Goal: Task Accomplishment & Management: Manage account settings

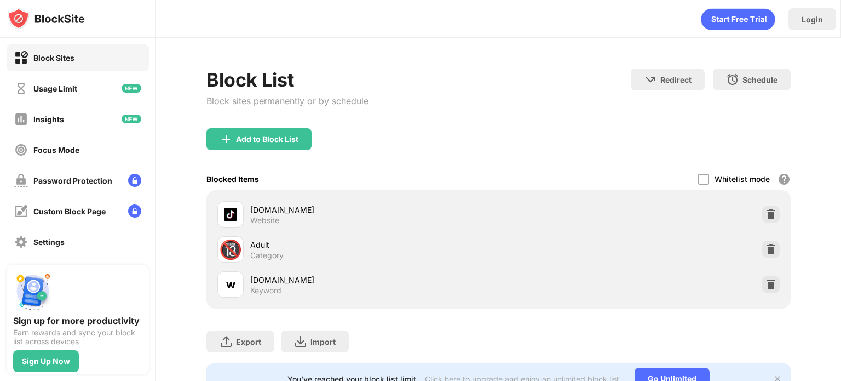
scroll to position [51, 0]
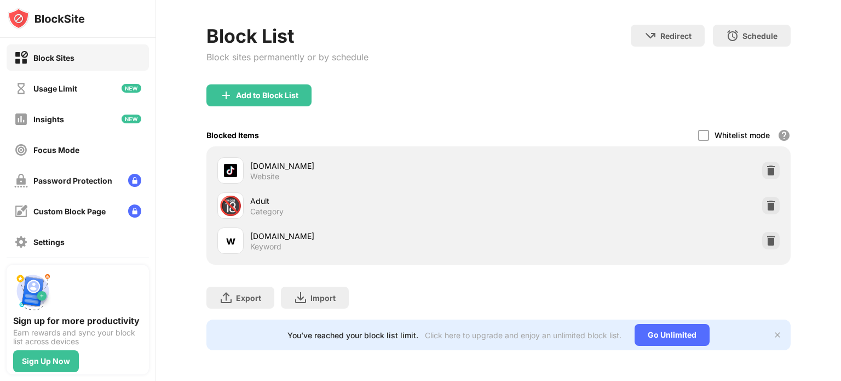
click at [258, 160] on div "[DOMAIN_NAME]" at bounding box center [374, 165] width 248 height 11
drag, startPoint x: 246, startPoint y: 157, endPoint x: 268, endPoint y: 155, distance: 22.0
click at [268, 157] on div "[DOMAIN_NAME] Website" at bounding box center [357, 170] width 281 height 26
click at [273, 91] on div "Add to Block List" at bounding box center [267, 95] width 62 height 9
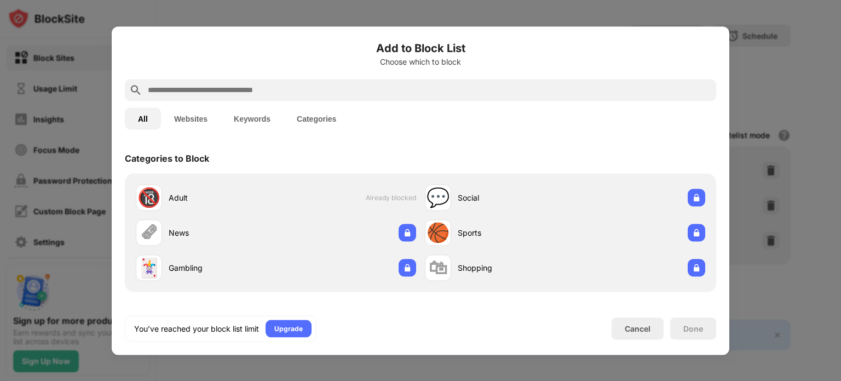
click at [270, 86] on input "text" at bounding box center [429, 89] width 565 height 13
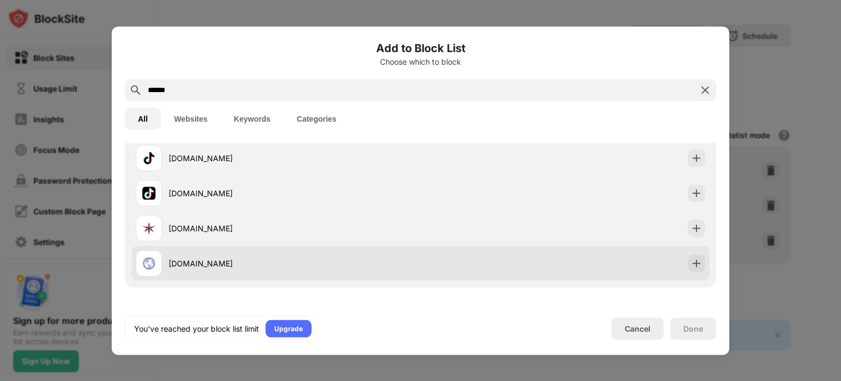
scroll to position [186, 0]
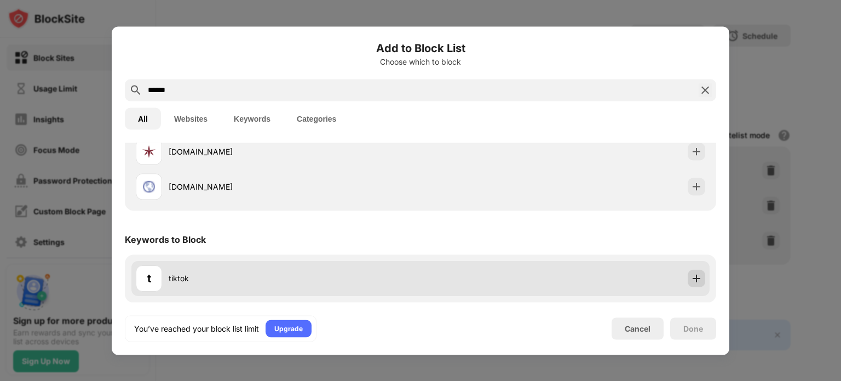
type input "******"
click at [691, 277] on img at bounding box center [696, 278] width 11 height 11
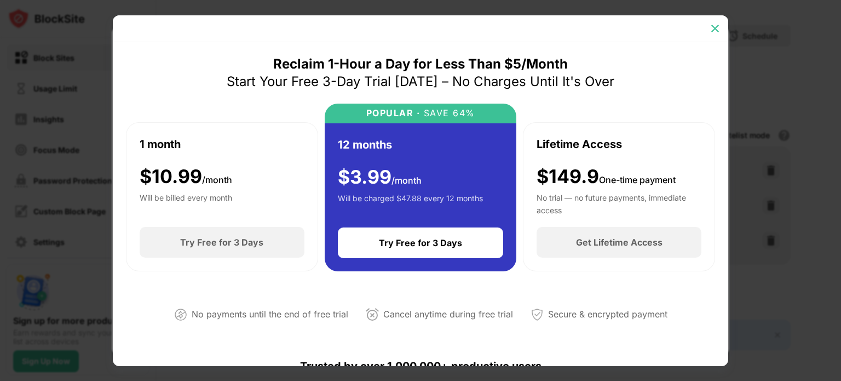
click at [717, 31] on img at bounding box center [715, 28] width 11 height 11
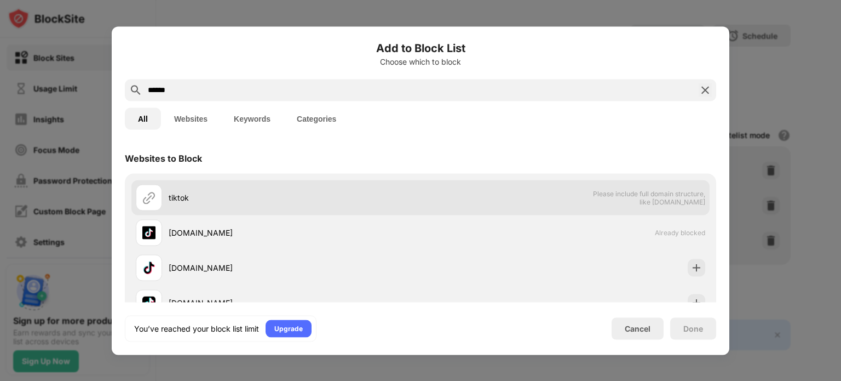
click at [607, 201] on span "Please include full domain structure, like [DOMAIN_NAME]" at bounding box center [649, 197] width 113 height 16
drag, startPoint x: 164, startPoint y: 194, endPoint x: 177, endPoint y: 195, distance: 13.2
click at [164, 193] on div "tiktok" at bounding box center [278, 197] width 285 height 26
click at [184, 198] on div "tiktok" at bounding box center [295, 197] width 252 height 11
click at [144, 195] on img at bounding box center [148, 197] width 13 height 13
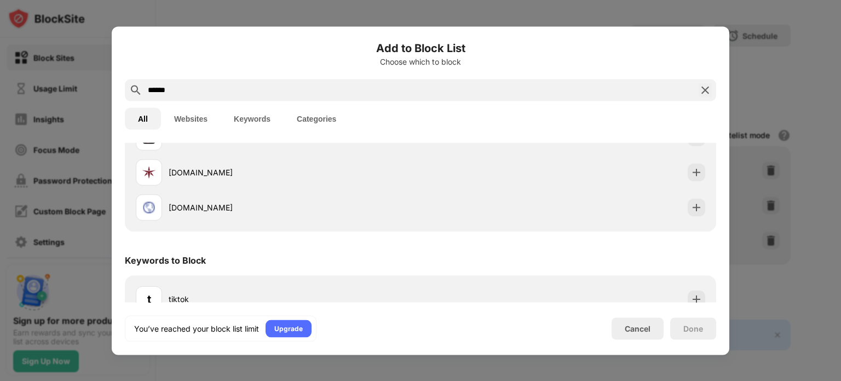
scroll to position [186, 0]
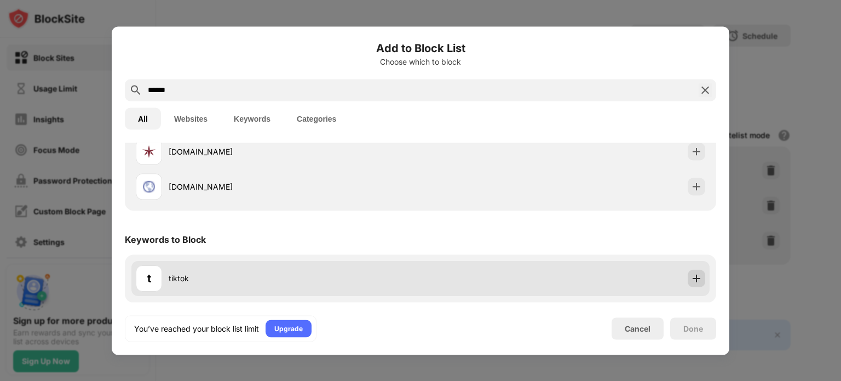
click at [691, 278] on img at bounding box center [696, 278] width 11 height 11
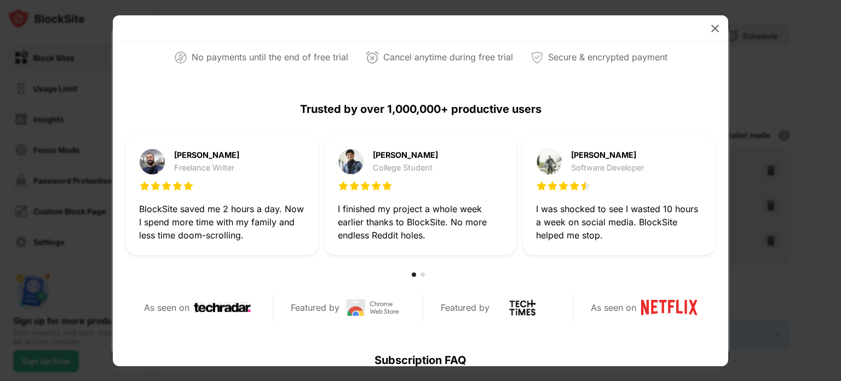
scroll to position [83, 0]
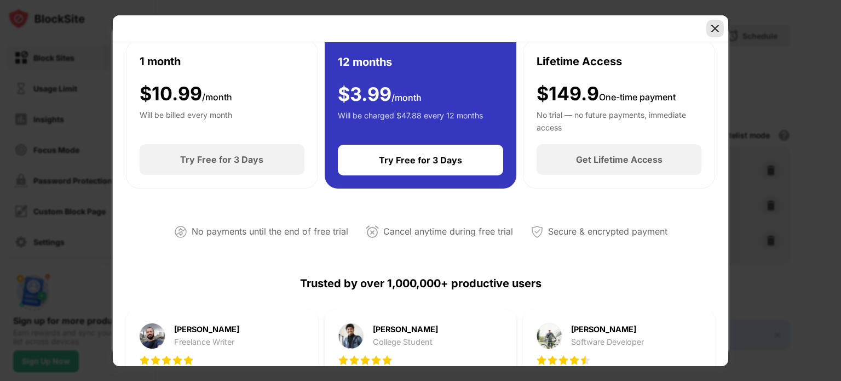
click at [716, 30] on img at bounding box center [715, 28] width 11 height 11
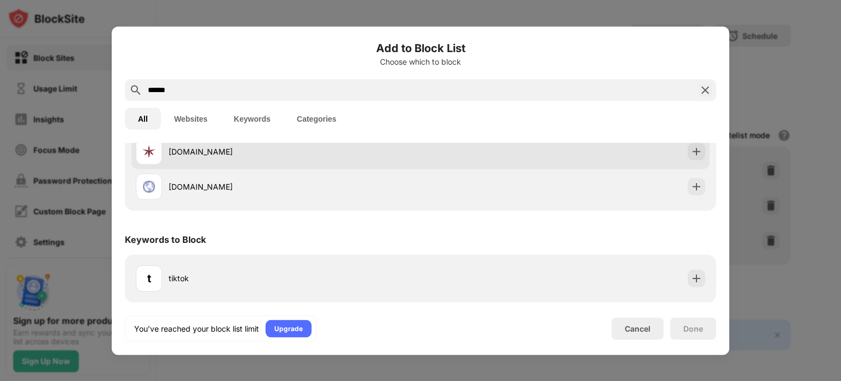
scroll to position [0, 0]
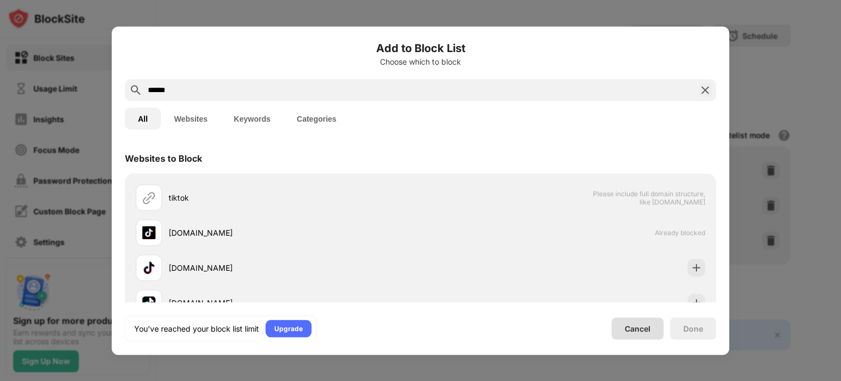
click at [639, 328] on div "Cancel" at bounding box center [638, 328] width 26 height 9
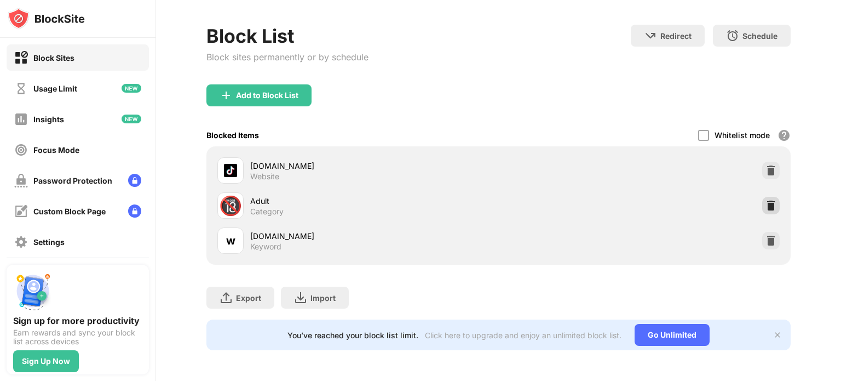
click at [766, 200] on img at bounding box center [771, 205] width 11 height 11
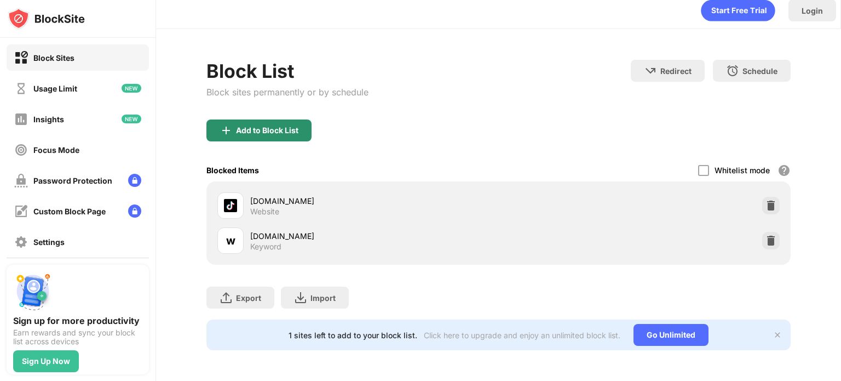
click at [291, 126] on div "Add to Block List" at bounding box center [267, 130] width 62 height 9
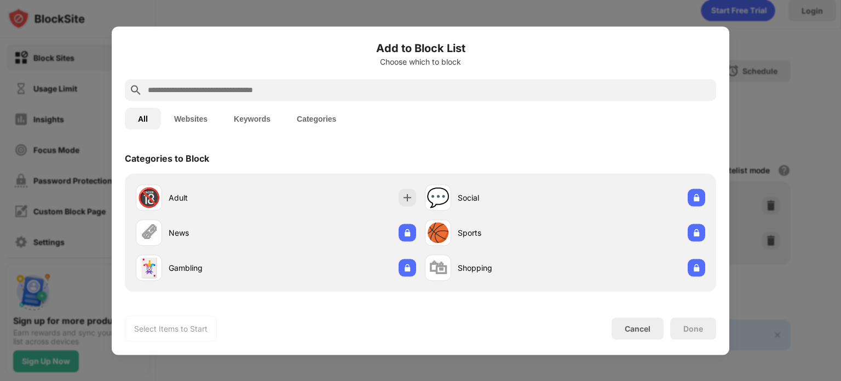
click at [237, 90] on input "text" at bounding box center [429, 89] width 565 height 13
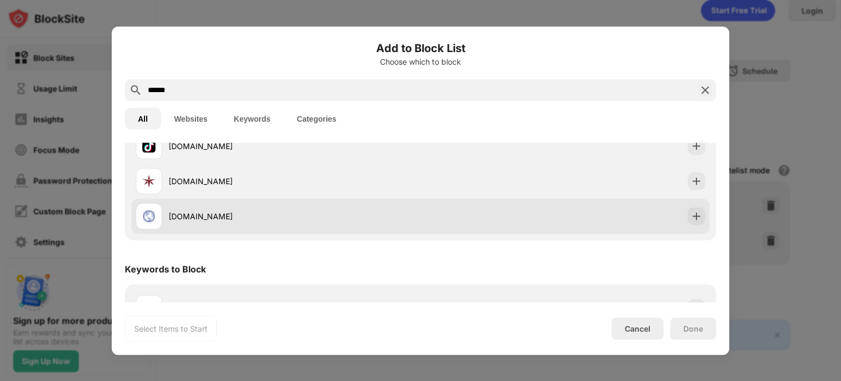
scroll to position [186, 0]
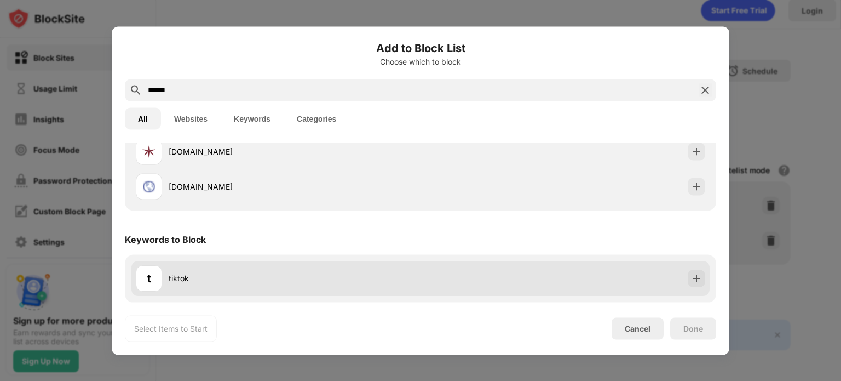
type input "******"
click at [699, 278] on div "t tiktok" at bounding box center [420, 278] width 578 height 35
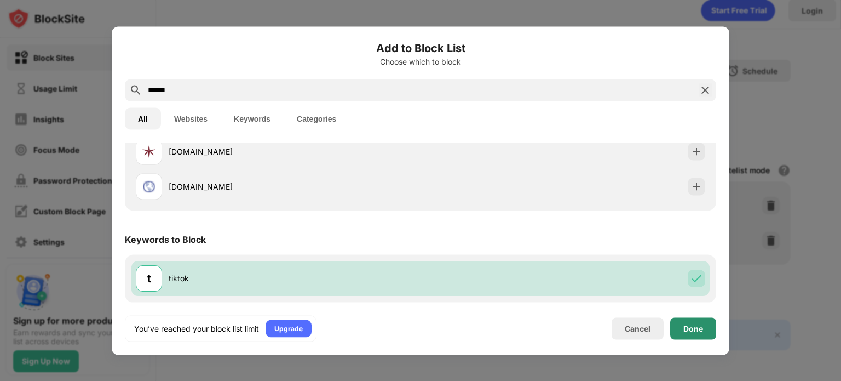
click at [697, 332] on div "Done" at bounding box center [693, 328] width 20 height 9
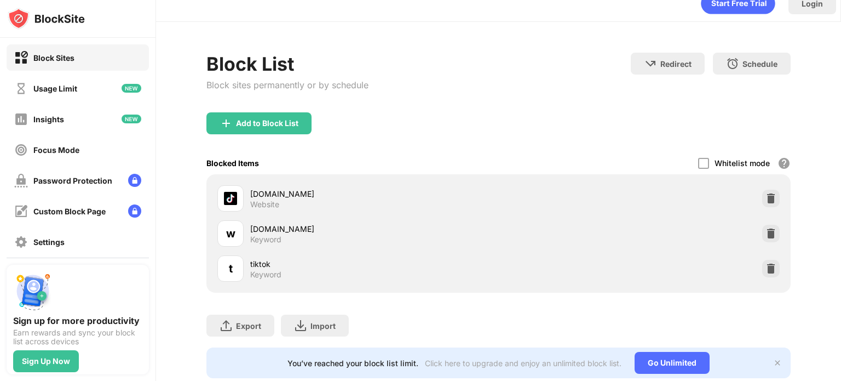
scroll to position [51, 0]
